Goal: Find specific page/section: Find specific page/section

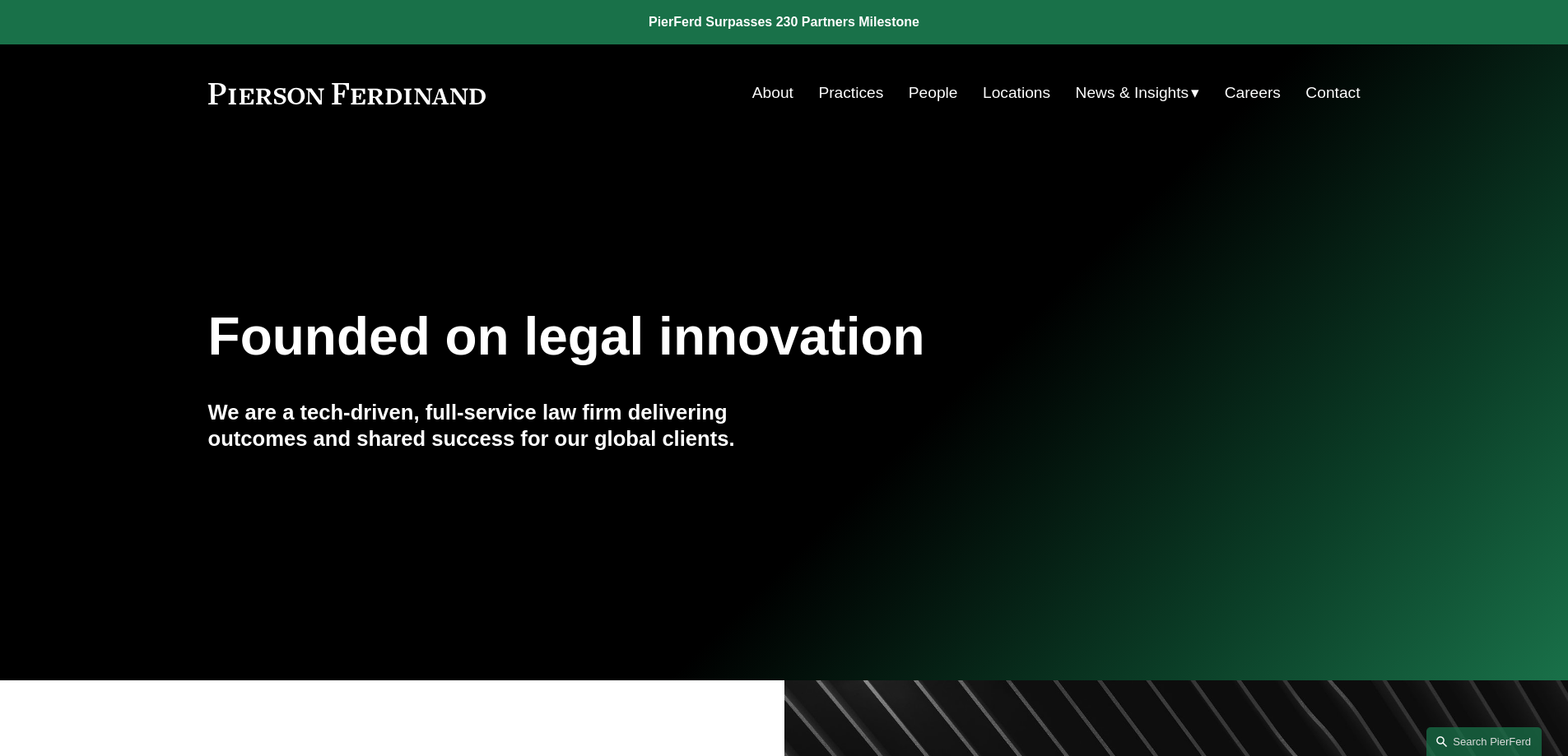
click at [948, 84] on link "People" at bounding box center [933, 92] width 49 height 31
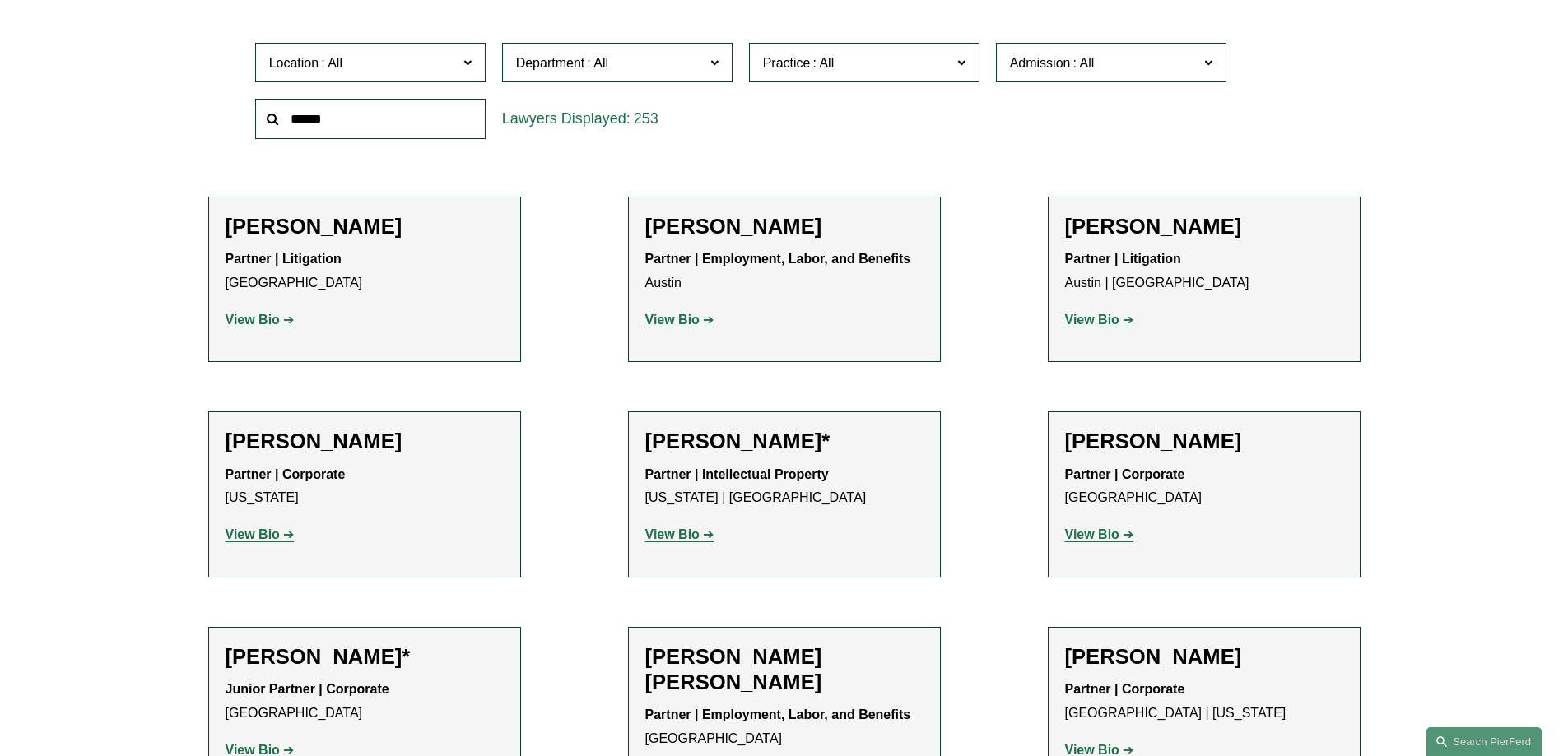
scroll to position [553, 0]
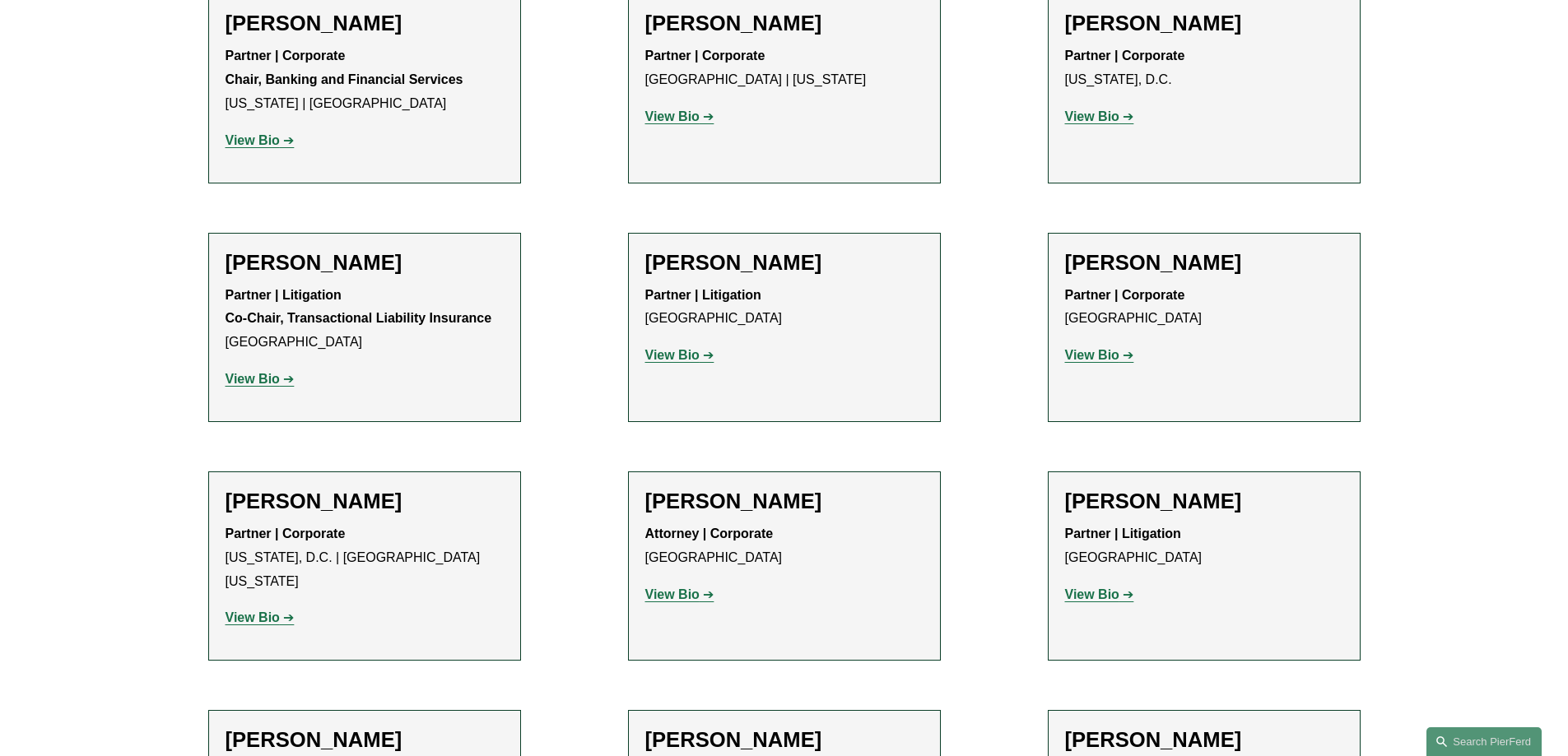
scroll to position [5512, 0]
